Goal: Task Accomplishment & Management: Use online tool/utility

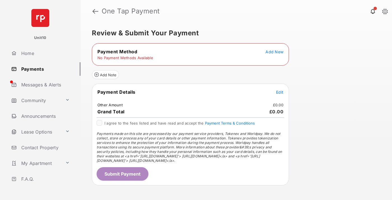
click at [274, 52] on span "Add New" at bounding box center [274, 51] width 18 height 5
